Goal: Obtain resource: Obtain resource

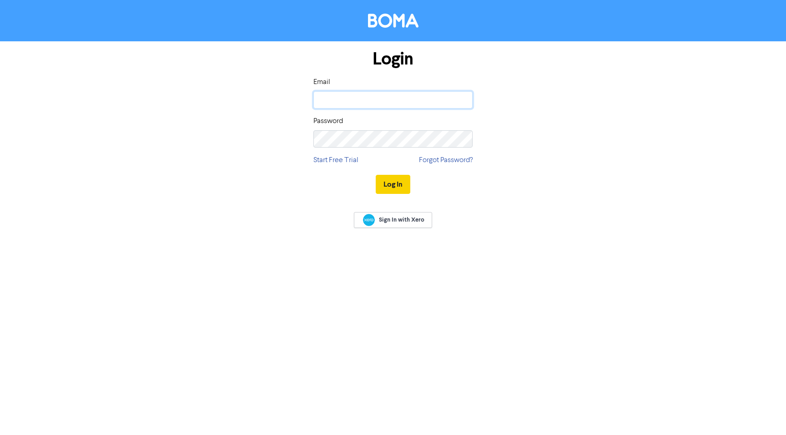
type input "[EMAIL_ADDRESS][DOMAIN_NAME]"
click at [384, 175] on button "Log In" at bounding box center [392, 184] width 35 height 19
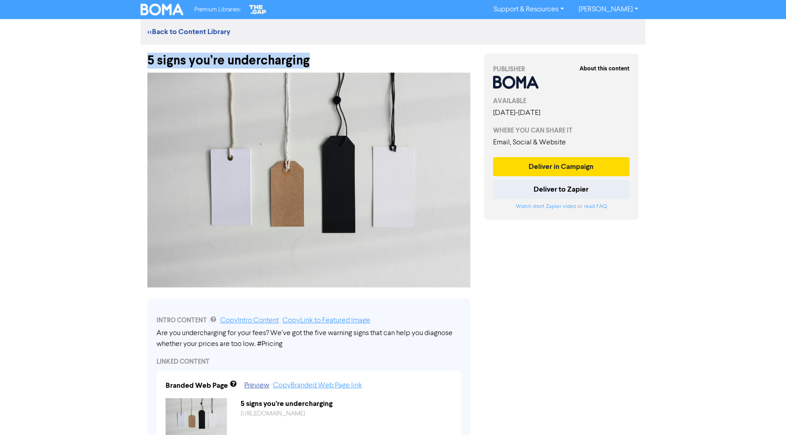
drag, startPoint x: 304, startPoint y: 60, endPoint x: 144, endPoint y: 60, distance: 159.6
click at [145, 60] on div "5 signs you’re undercharging" at bounding box center [308, 57] width 336 height 24
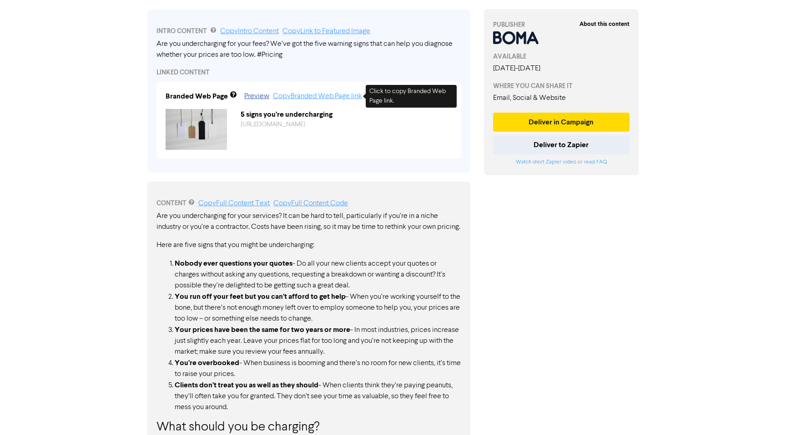
scroll to position [297, 0]
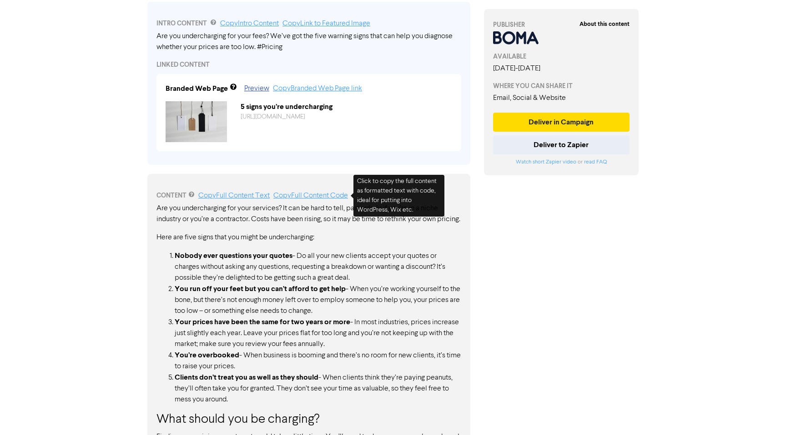
click at [328, 191] on div "CONTENT Copy Full Content Text Copy Full Content Code" at bounding box center [308, 195] width 305 height 11
click at [323, 195] on link "Copy Full Content Code" at bounding box center [310, 195] width 75 height 7
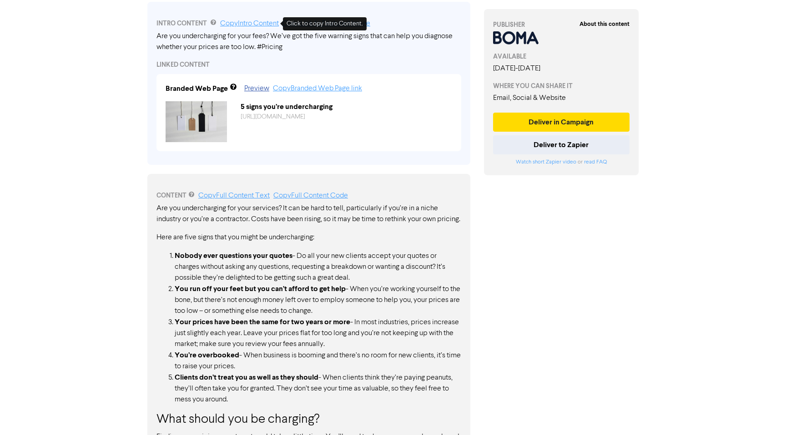
click at [263, 26] on link "Copy Intro Content" at bounding box center [249, 23] width 59 height 7
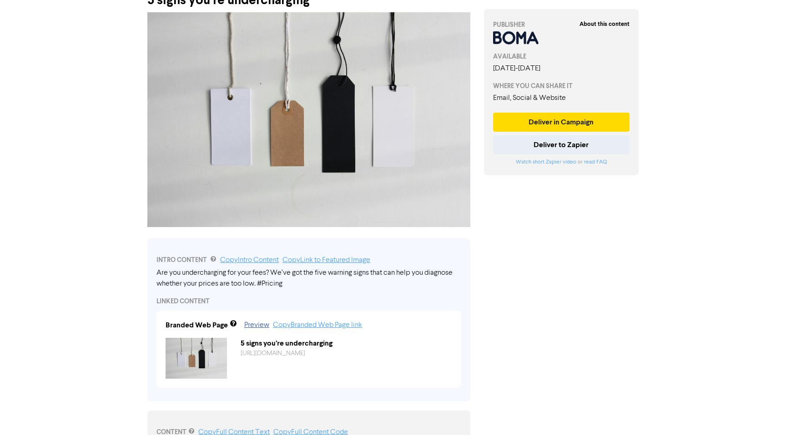
scroll to position [0, 0]
